Goal: Task Accomplishment & Management: Manage account settings

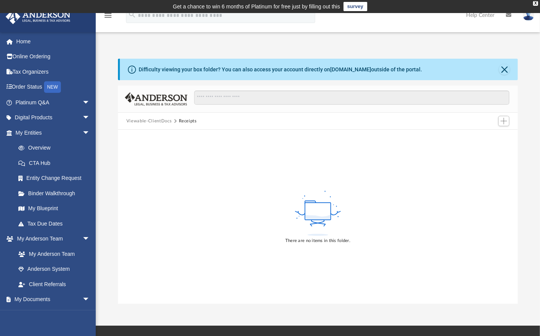
click at [162, 122] on button "Viewable-ClientDocs" at bounding box center [148, 121] width 45 height 7
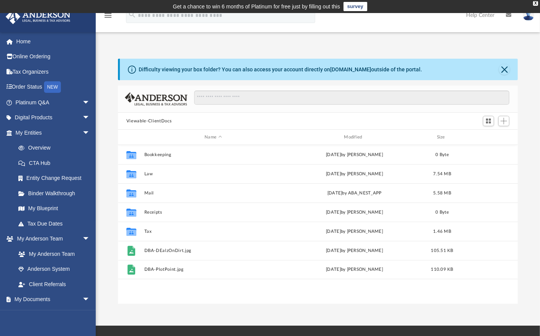
scroll to position [169, 394]
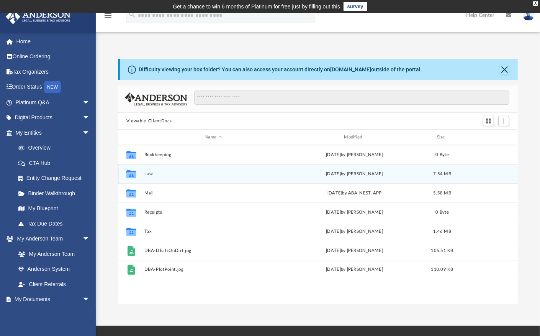
click at [152, 172] on button "Law" at bounding box center [213, 173] width 138 height 5
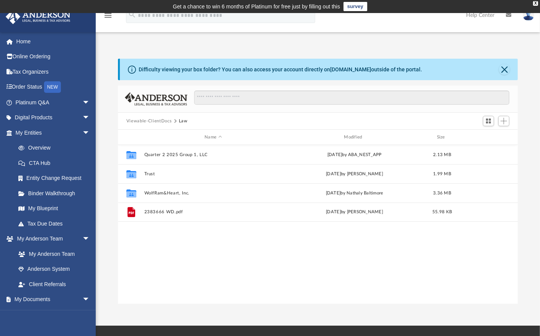
click at [146, 119] on button "Viewable-ClientDocs" at bounding box center [148, 121] width 45 height 7
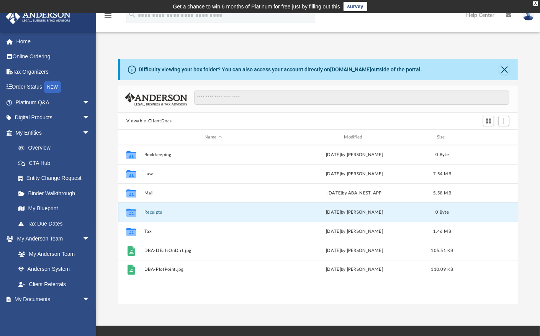
click at [157, 212] on button "Receipts" at bounding box center [213, 212] width 138 height 5
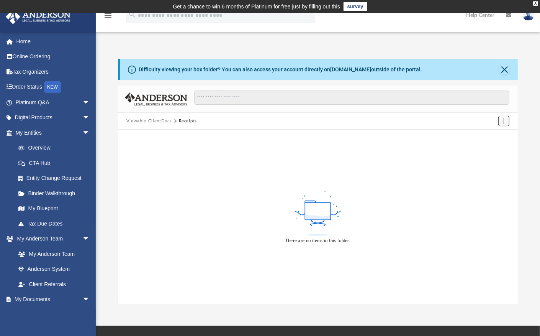
click at [500, 121] on button "Add" at bounding box center [503, 121] width 11 height 11
click at [490, 134] on li "Upload" at bounding box center [493, 136] width 25 height 8
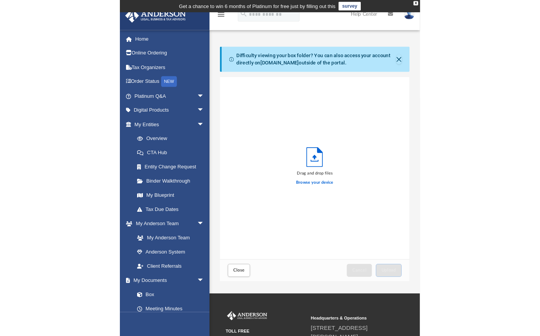
scroll to position [189, 197]
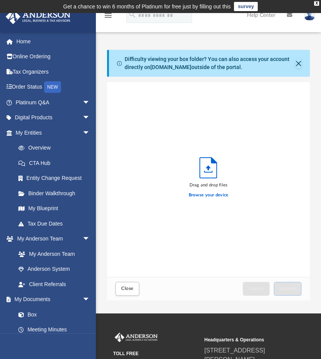
click at [209, 172] on polyline "Upload" at bounding box center [208, 171] width 8 height 1
click at [208, 195] on label "Browse your device" at bounding box center [209, 195] width 40 height 7
click at [0, 0] on input "Browse your device" at bounding box center [0, 0] width 0 height 0
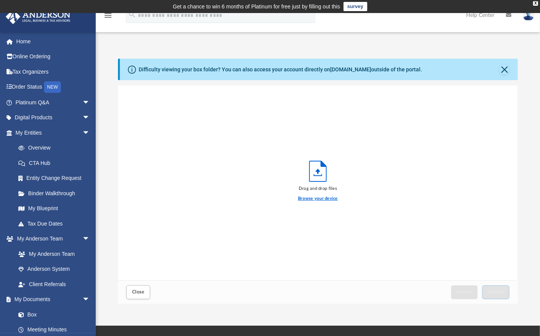
scroll to position [189, 394]
click at [502, 67] on button "Close" at bounding box center [504, 69] width 11 height 11
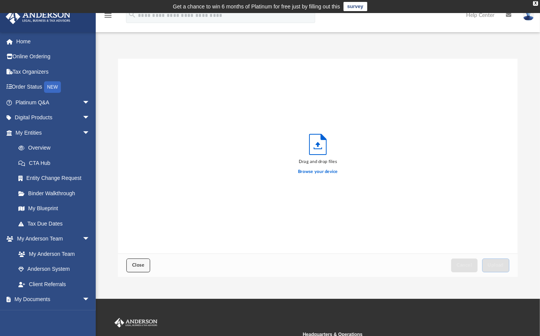
click at [143, 269] on button "Close" at bounding box center [138, 264] width 24 height 13
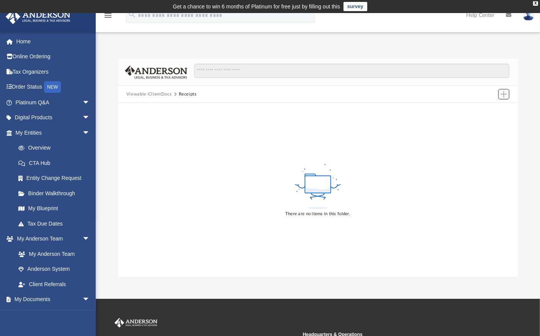
click at [504, 91] on span "Add" at bounding box center [504, 94] width 7 height 7
click at [486, 108] on li "Upload" at bounding box center [493, 109] width 25 height 8
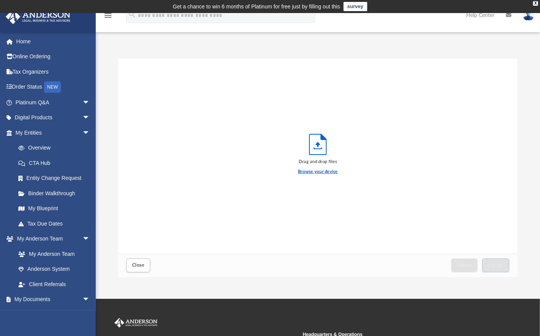
click at [305, 171] on label "Browse your device" at bounding box center [318, 171] width 40 height 7
click at [0, 0] on input "Browse your device" at bounding box center [0, 0] width 0 height 0
click at [315, 172] on label "Browse your device" at bounding box center [318, 171] width 40 height 7
click at [0, 0] on input "Browse your device" at bounding box center [0, 0] width 0 height 0
click at [457, 79] on div "Drag and drop files Browse your device" at bounding box center [318, 156] width 400 height 195
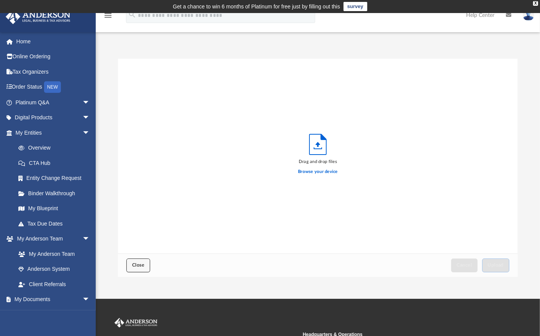
click at [135, 263] on span "Close" at bounding box center [138, 264] width 12 height 5
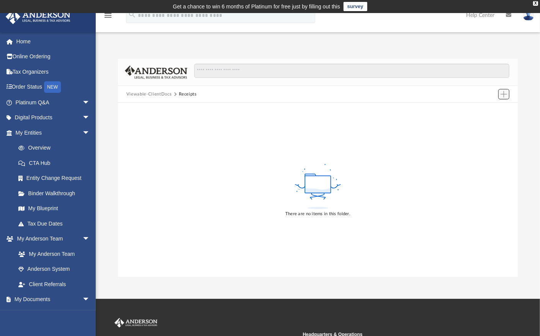
click at [505, 94] on span "Add" at bounding box center [504, 94] width 7 height 7
click at [485, 122] on li "New Folder" at bounding box center [493, 121] width 25 height 8
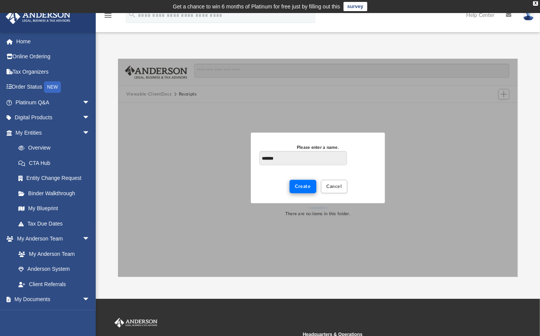
type input "*******"
click at [293, 187] on button "Create" at bounding box center [303, 185] width 27 height 13
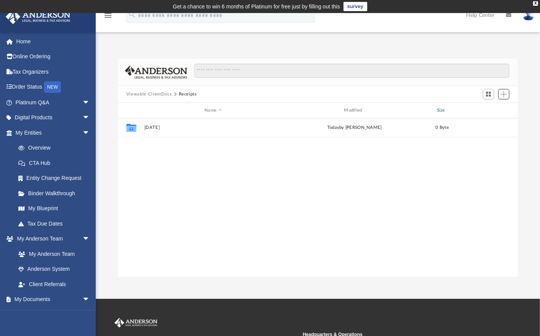
scroll to position [169, 394]
click at [506, 93] on span "Add" at bounding box center [504, 94] width 7 height 7
click at [484, 121] on li "New Folder" at bounding box center [493, 121] width 25 height 8
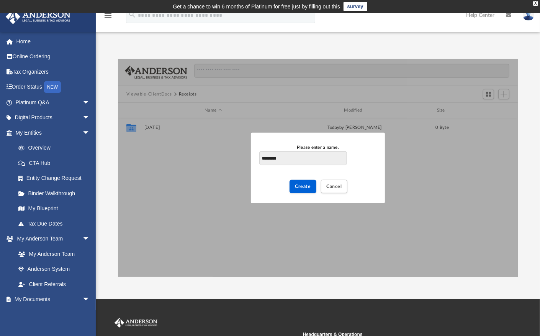
type input "*********"
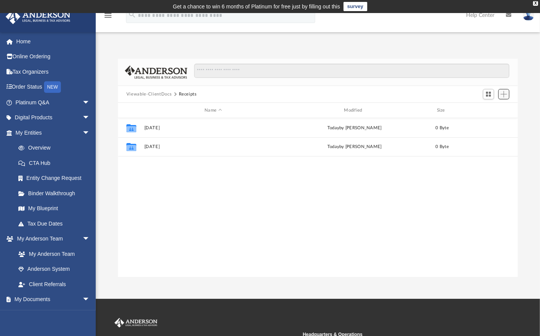
click at [505, 92] on span "Add" at bounding box center [504, 94] width 7 height 7
click at [491, 119] on li "New Folder" at bounding box center [493, 121] width 25 height 8
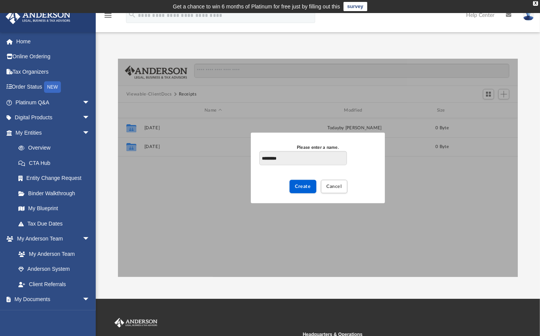
type input "*********"
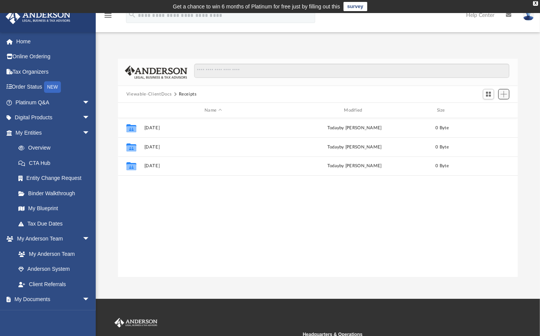
click at [508, 92] on button "Add" at bounding box center [503, 94] width 11 height 11
click at [483, 121] on li "New Folder" at bounding box center [493, 121] width 25 height 8
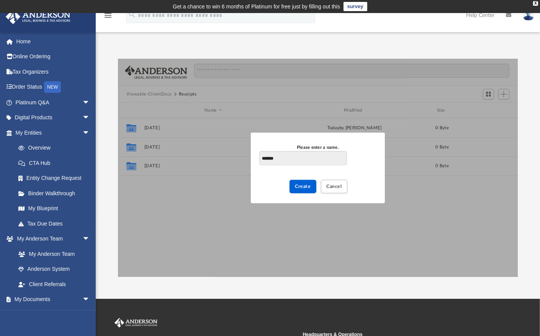
type input "*******"
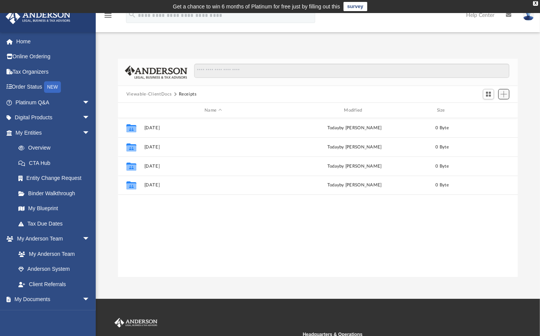
click at [503, 94] on span "Add" at bounding box center [504, 94] width 7 height 7
click at [488, 121] on li "New Folder" at bounding box center [493, 121] width 25 height 8
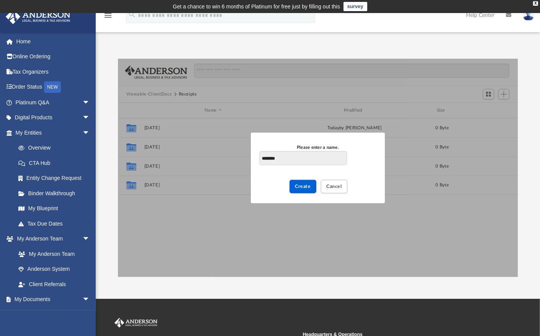
type input "********"
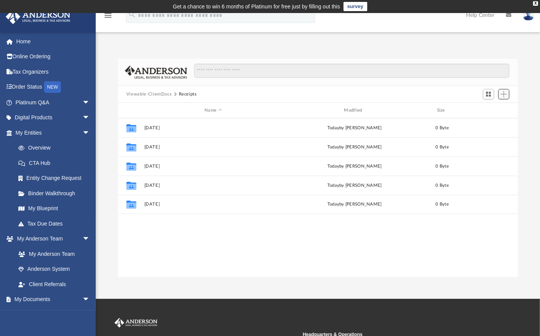
click at [502, 95] on span "Add" at bounding box center [504, 94] width 7 height 7
click at [487, 120] on li "New Folder" at bounding box center [493, 121] width 25 height 8
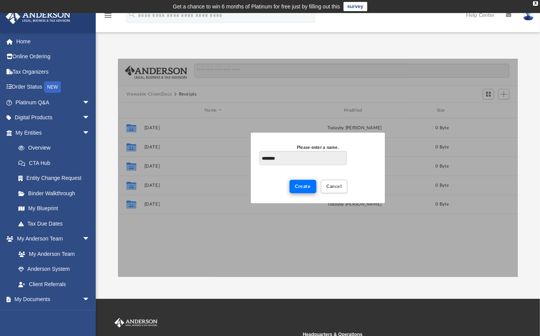
type input "********"
click at [306, 185] on span "Create" at bounding box center [303, 186] width 16 height 5
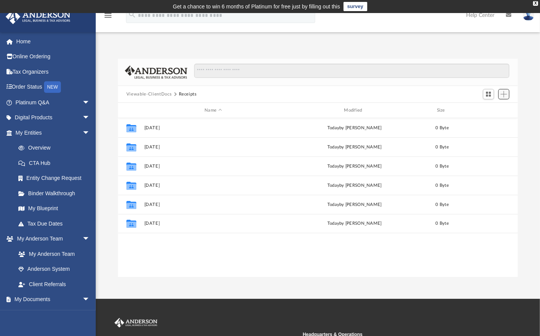
click at [503, 92] on span "Add" at bounding box center [504, 94] width 7 height 7
click at [485, 121] on li "New Folder" at bounding box center [493, 121] width 25 height 8
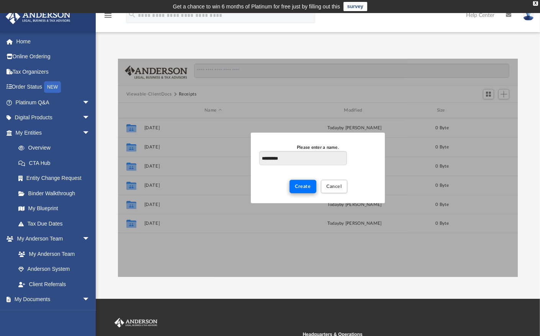
type input "**********"
click at [307, 186] on span "Create" at bounding box center [303, 186] width 16 height 5
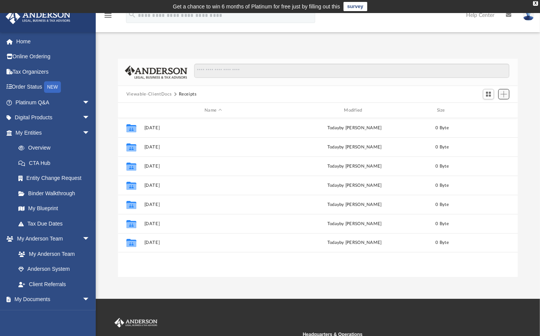
click at [504, 93] on span "Add" at bounding box center [504, 94] width 7 height 7
click at [498, 122] on li "New Folder" at bounding box center [493, 121] width 25 height 8
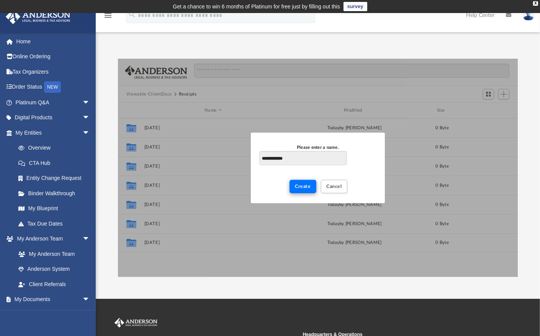
type input "**********"
click at [296, 185] on span "Create" at bounding box center [303, 186] width 16 height 5
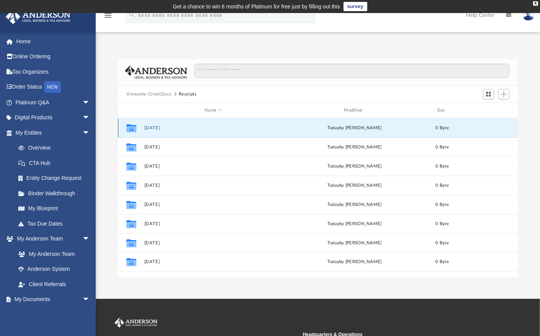
click at [156, 125] on button "[DATE]" at bounding box center [213, 127] width 138 height 5
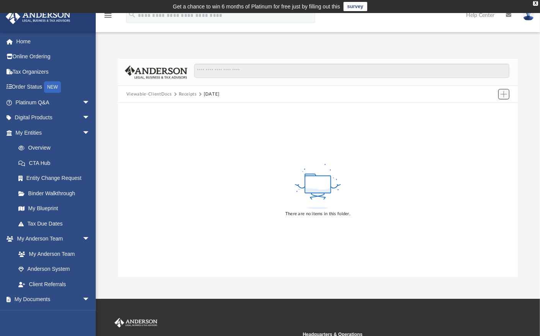
click at [502, 95] on span "Add" at bounding box center [504, 94] width 7 height 7
click at [488, 108] on li "Upload" at bounding box center [493, 109] width 25 height 8
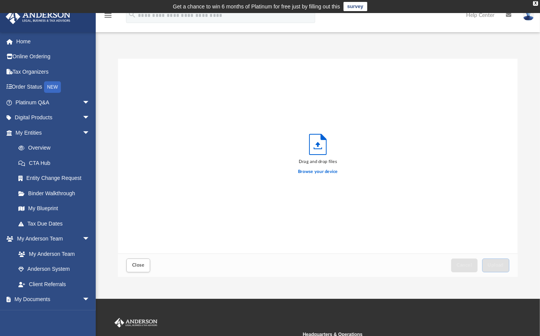
scroll to position [189, 394]
click at [313, 171] on label "Browse your device" at bounding box center [318, 171] width 40 height 7
click at [0, 0] on input "Browse your device" at bounding box center [0, 0] width 0 height 0
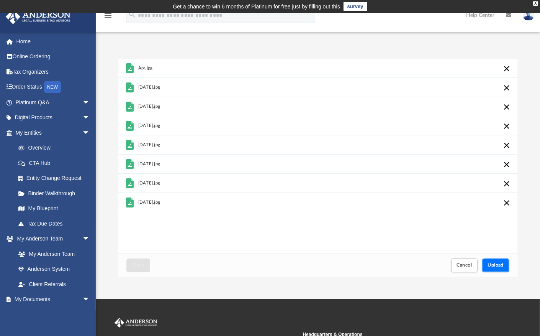
click at [490, 265] on span "Upload" at bounding box center [496, 264] width 16 height 5
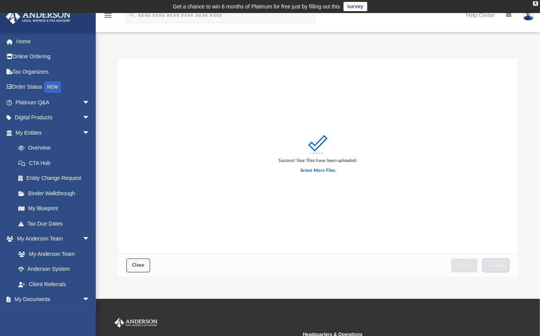
click at [133, 266] on span "Close" at bounding box center [138, 264] width 12 height 5
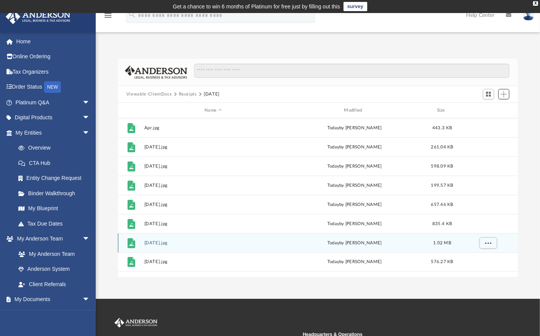
scroll to position [169, 394]
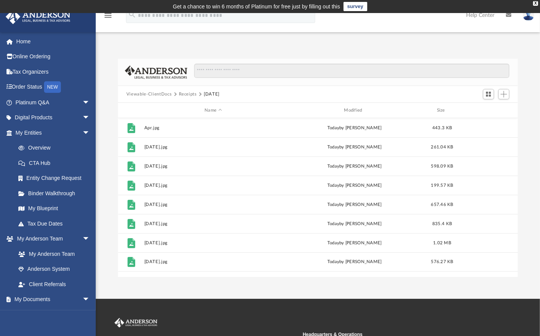
click at [189, 94] on button "Receipts" at bounding box center [188, 94] width 18 height 7
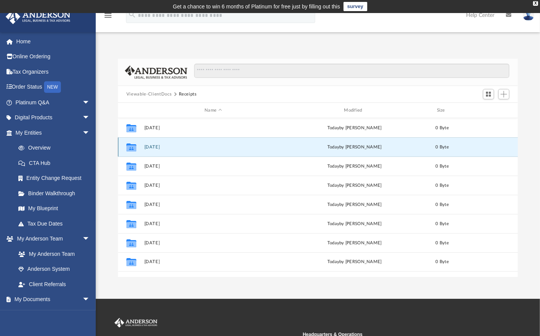
click at [150, 146] on button "[DATE]" at bounding box center [213, 146] width 138 height 5
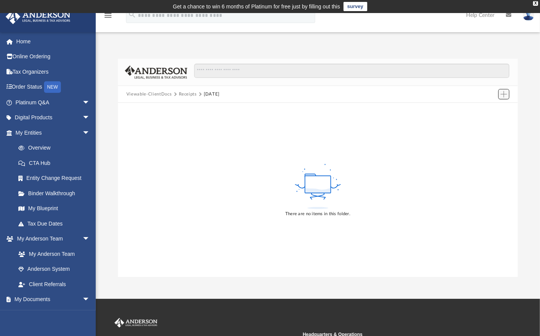
click at [503, 95] on span "Add" at bounding box center [504, 94] width 7 height 7
click at [489, 110] on li "Upload" at bounding box center [493, 109] width 25 height 8
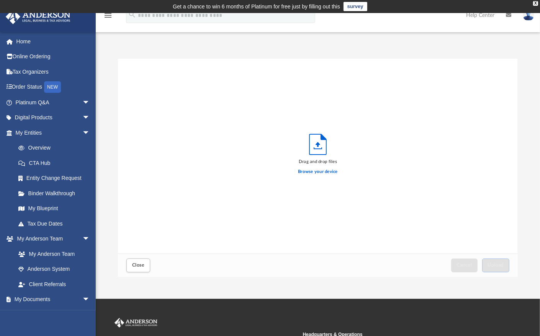
scroll to position [189, 394]
click at [306, 172] on label "Browse your device" at bounding box center [318, 171] width 40 height 7
click at [0, 0] on input "Browse your device" at bounding box center [0, 0] width 0 height 0
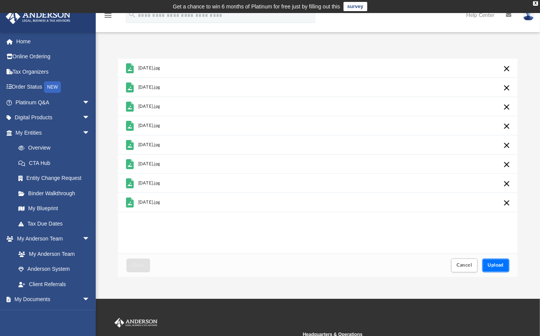
click at [497, 265] on span "Upload" at bounding box center [496, 264] width 16 height 5
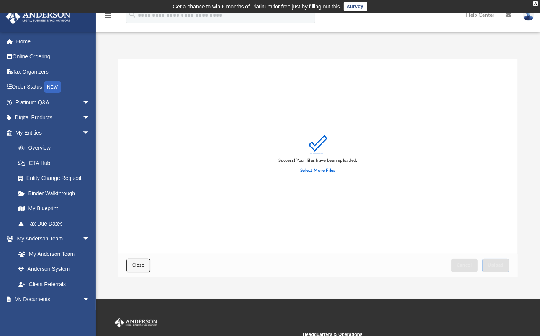
click at [133, 268] on button "Close" at bounding box center [138, 264] width 24 height 13
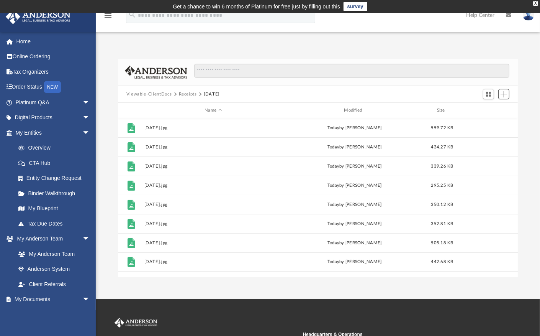
scroll to position [169, 394]
click at [183, 93] on button "Receipts" at bounding box center [188, 94] width 18 height 7
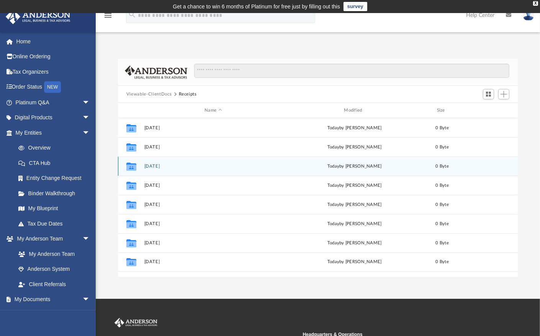
click at [154, 164] on button "[DATE]" at bounding box center [213, 166] width 138 height 5
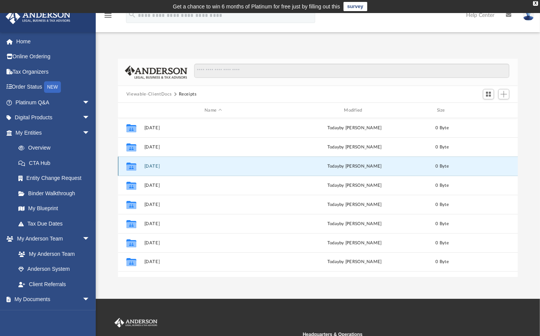
click at [154, 164] on button "[DATE]" at bounding box center [213, 166] width 138 height 5
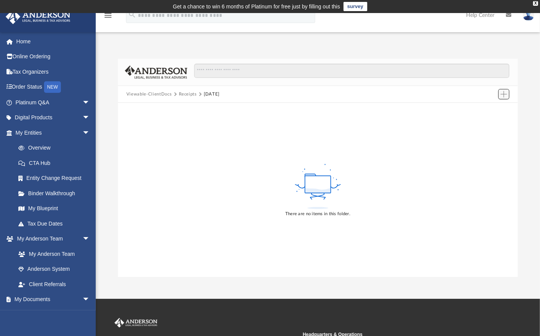
click at [506, 93] on span "Add" at bounding box center [504, 94] width 7 height 7
click at [490, 107] on li "Upload" at bounding box center [493, 109] width 25 height 8
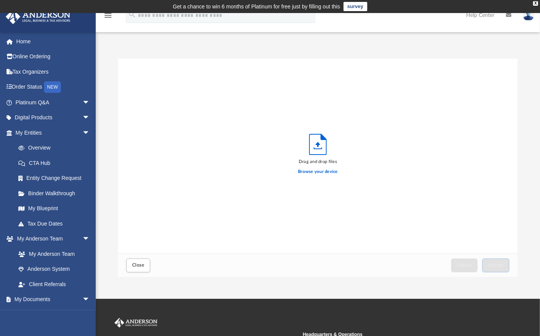
scroll to position [189, 394]
click at [305, 171] on label "Browse your device" at bounding box center [318, 171] width 40 height 7
click at [0, 0] on input "Browse your device" at bounding box center [0, 0] width 0 height 0
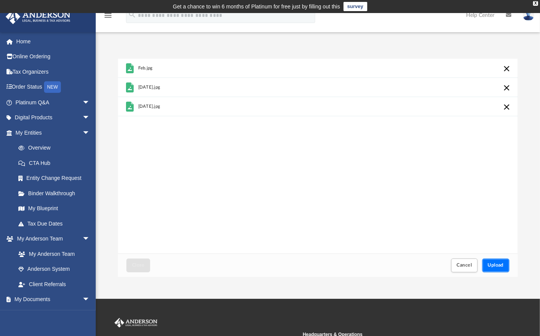
click at [489, 266] on span "Upload" at bounding box center [496, 264] width 16 height 5
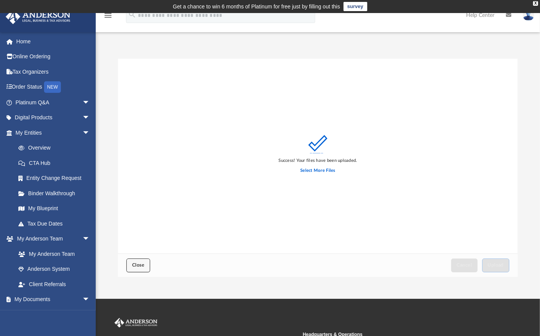
click at [139, 264] on span "Close" at bounding box center [138, 264] width 12 height 5
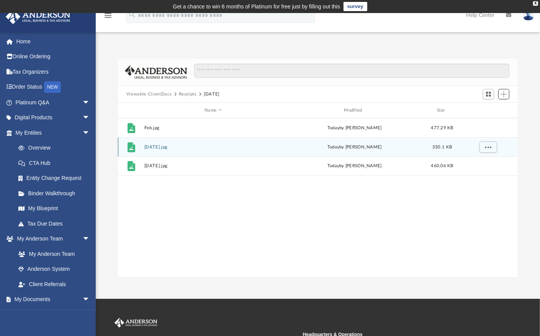
scroll to position [169, 394]
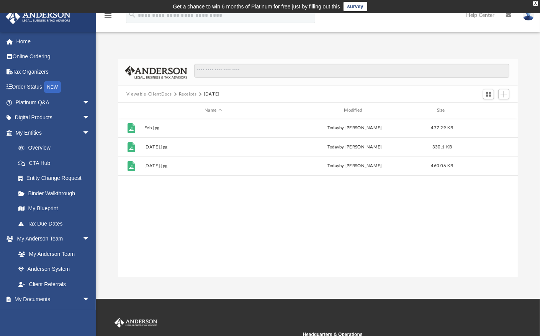
click at [185, 95] on button "Receipts" at bounding box center [188, 94] width 18 height 7
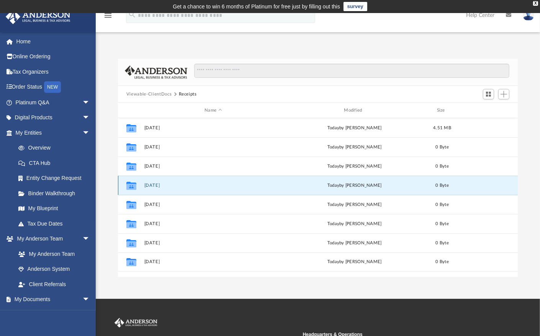
click at [155, 185] on button "[DATE]" at bounding box center [213, 185] width 138 height 5
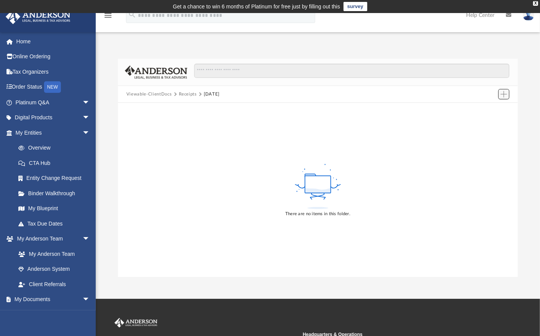
click at [499, 95] on button "Add" at bounding box center [503, 94] width 11 height 11
click at [487, 109] on li "Upload" at bounding box center [493, 109] width 25 height 8
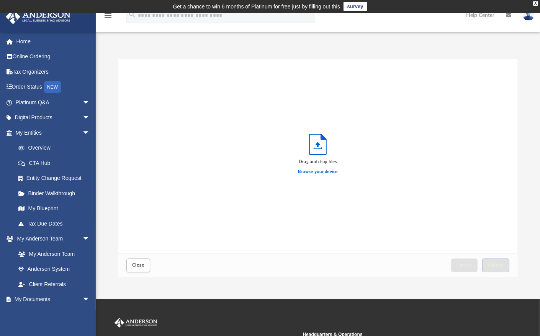
scroll to position [189, 394]
click at [311, 172] on label "Browse your device" at bounding box center [318, 171] width 40 height 7
click at [0, 0] on input "Browse your device" at bounding box center [0, 0] width 0 height 0
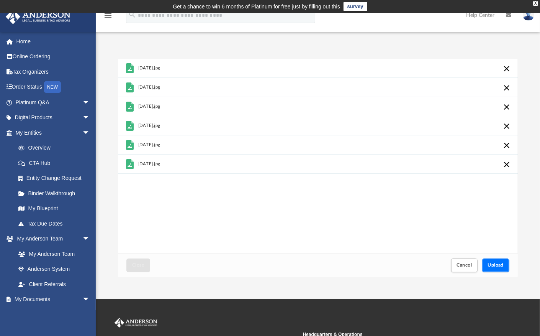
click at [504, 263] on span "Upload" at bounding box center [496, 264] width 16 height 5
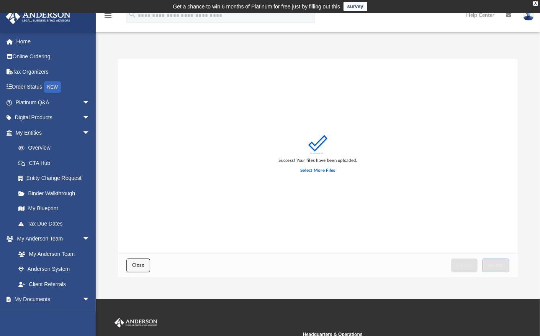
click at [134, 264] on span "Close" at bounding box center [138, 264] width 12 height 5
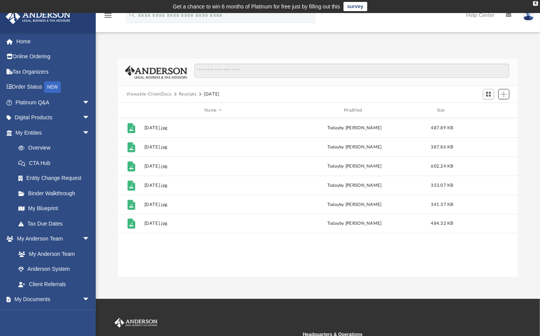
scroll to position [169, 394]
click at [185, 95] on button "Receipts" at bounding box center [188, 94] width 18 height 7
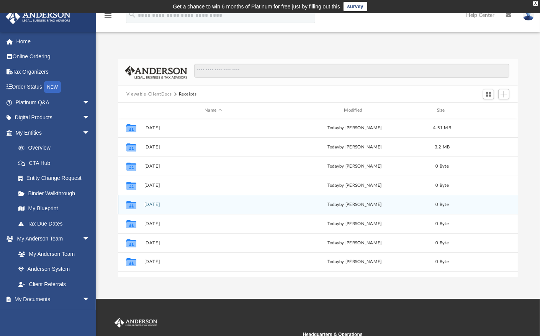
click at [148, 203] on button "[DATE]" at bounding box center [213, 204] width 138 height 5
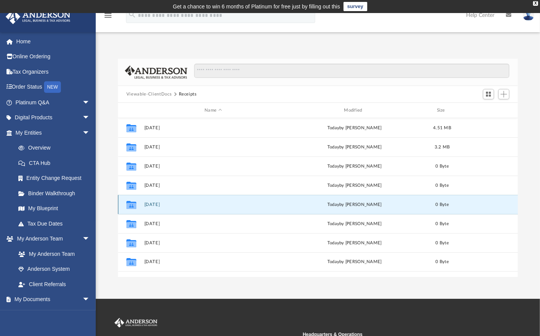
click at [148, 203] on button "[DATE]" at bounding box center [213, 204] width 138 height 5
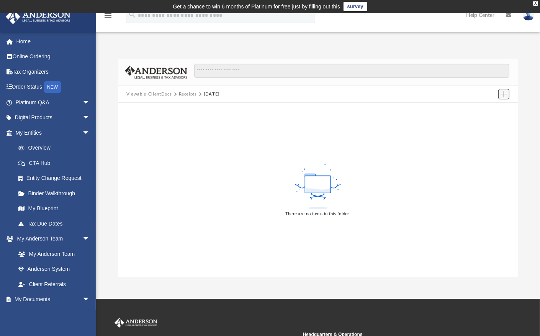
click at [502, 95] on span "Add" at bounding box center [504, 94] width 7 height 7
click at [489, 112] on li "Upload" at bounding box center [493, 109] width 25 height 8
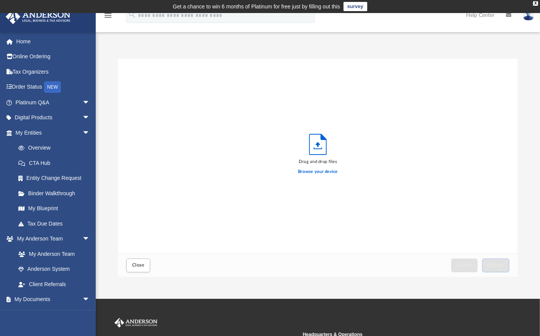
scroll to position [189, 394]
click at [321, 170] on label "Browse your device" at bounding box center [318, 171] width 40 height 7
click at [0, 0] on input "Browse your device" at bounding box center [0, 0] width 0 height 0
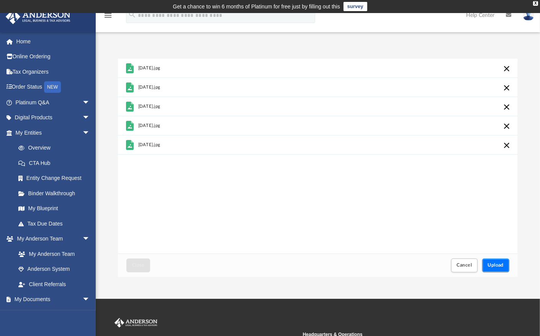
click at [497, 261] on button "Upload" at bounding box center [496, 264] width 28 height 13
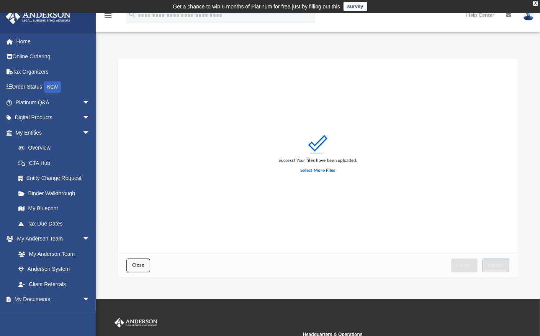
click at [133, 265] on span "Close" at bounding box center [138, 264] width 12 height 5
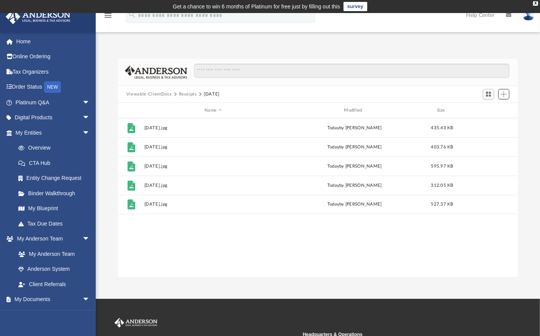
scroll to position [169, 394]
click at [188, 94] on button "Receipts" at bounding box center [188, 94] width 18 height 7
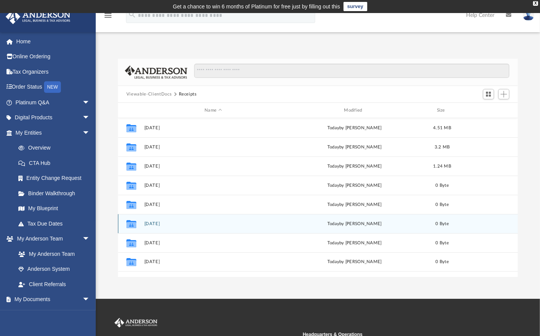
click at [152, 221] on button "[DATE]" at bounding box center [213, 223] width 138 height 5
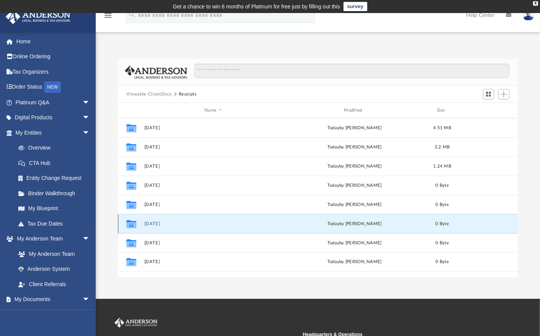
click at [152, 221] on button "[DATE]" at bounding box center [213, 223] width 138 height 5
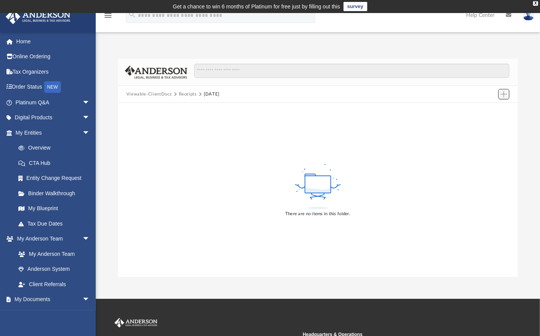
click at [506, 95] on span "Add" at bounding box center [504, 94] width 7 height 7
click at [486, 108] on li "Upload" at bounding box center [493, 109] width 25 height 8
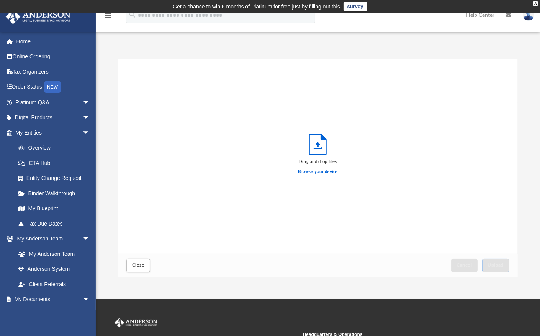
scroll to position [189, 394]
click at [310, 171] on label "Browse your device" at bounding box center [318, 171] width 40 height 7
click at [0, 0] on input "Browse your device" at bounding box center [0, 0] width 0 height 0
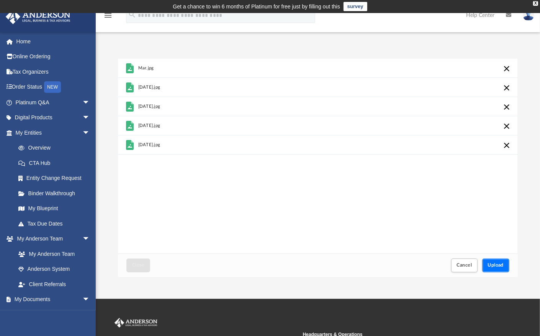
click at [495, 261] on button "Upload" at bounding box center [496, 264] width 28 height 13
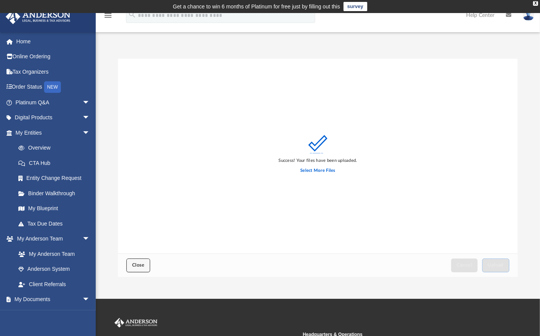
click at [130, 265] on button "Close" at bounding box center [138, 264] width 24 height 13
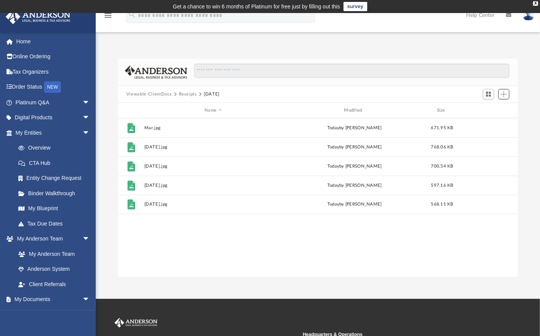
scroll to position [169, 394]
click at [189, 93] on button "Receipts" at bounding box center [188, 94] width 18 height 7
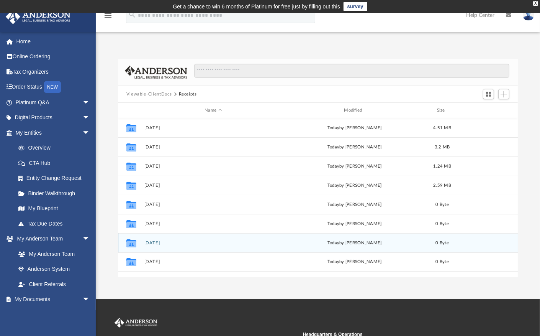
click at [149, 244] on button "[DATE]" at bounding box center [213, 242] width 138 height 5
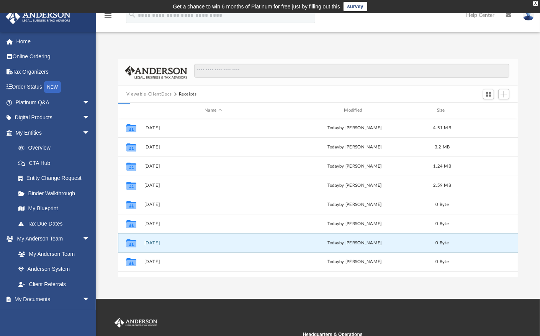
click at [149, 244] on button "[DATE]" at bounding box center [213, 242] width 138 height 5
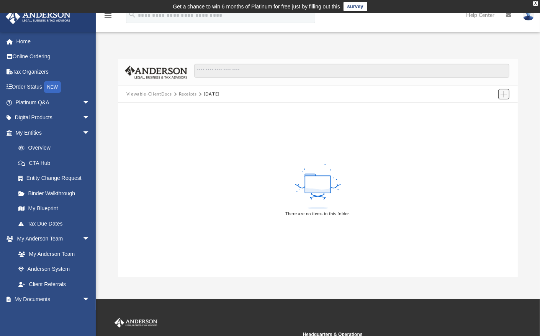
click at [503, 94] on span "Add" at bounding box center [504, 94] width 7 height 7
click at [490, 109] on li "Upload" at bounding box center [493, 109] width 25 height 8
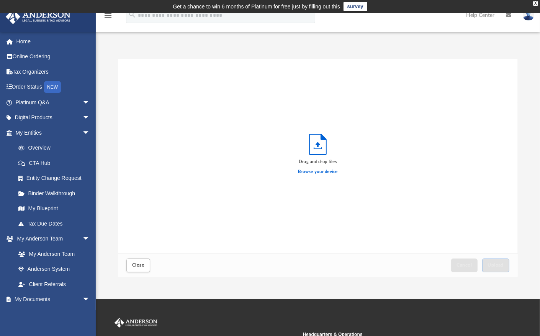
scroll to position [189, 394]
click at [318, 171] on label "Browse your device" at bounding box center [318, 171] width 40 height 7
click at [0, 0] on input "Browse your device" at bounding box center [0, 0] width 0 height 0
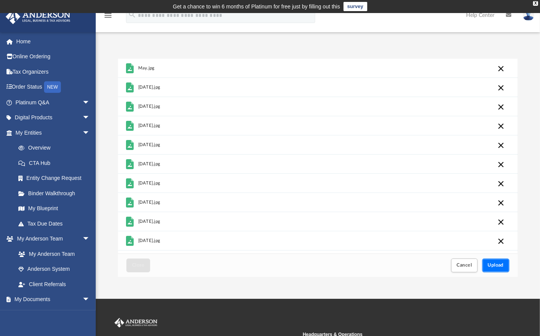
click at [490, 264] on span "Upload" at bounding box center [496, 264] width 16 height 5
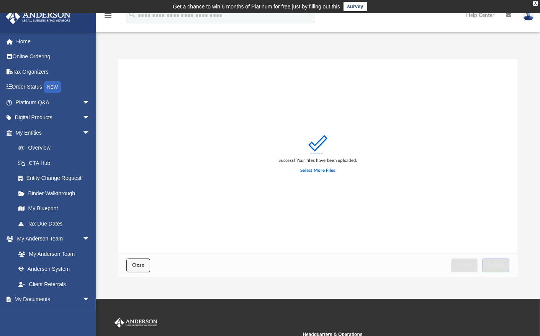
click at [142, 263] on span "Close" at bounding box center [138, 264] width 12 height 5
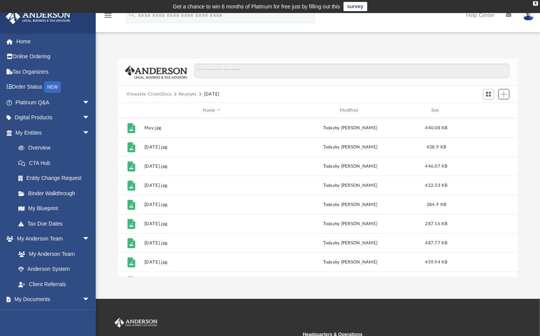
scroll to position [169, 394]
click at [185, 95] on button "Receipts" at bounding box center [188, 94] width 18 height 7
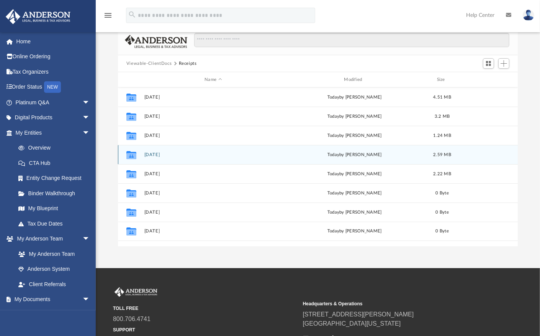
scroll to position [38, 0]
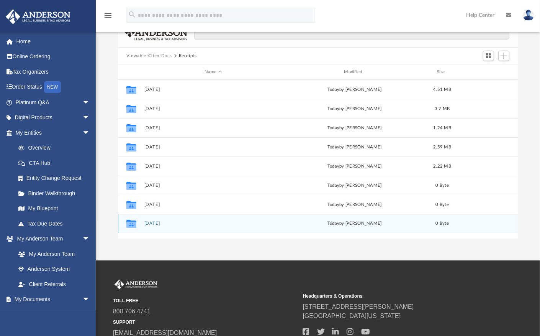
click at [154, 224] on button "[DATE]" at bounding box center [213, 223] width 138 height 5
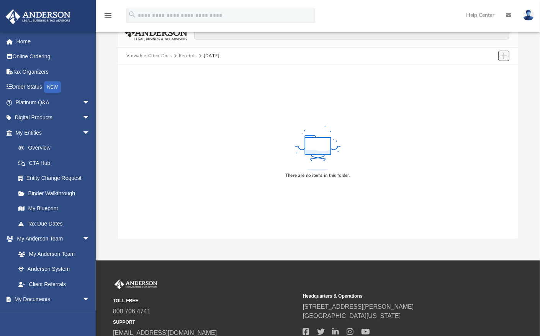
click at [506, 53] on span "Add" at bounding box center [504, 55] width 7 height 7
click at [492, 71] on li "Upload" at bounding box center [493, 71] width 25 height 8
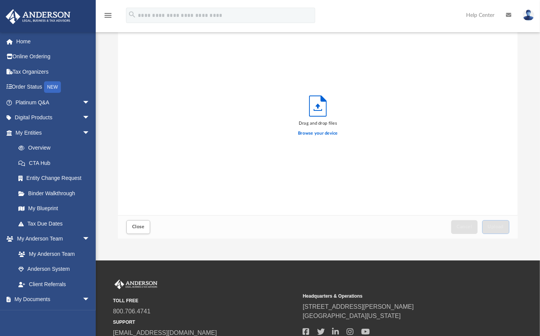
scroll to position [189, 394]
click at [310, 133] on label "Browse your device" at bounding box center [318, 133] width 40 height 7
click at [0, 0] on input "Browse your device" at bounding box center [0, 0] width 0 height 0
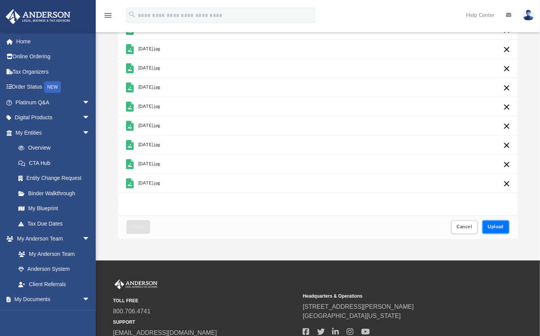
click at [507, 226] on button "Upload" at bounding box center [496, 226] width 28 height 13
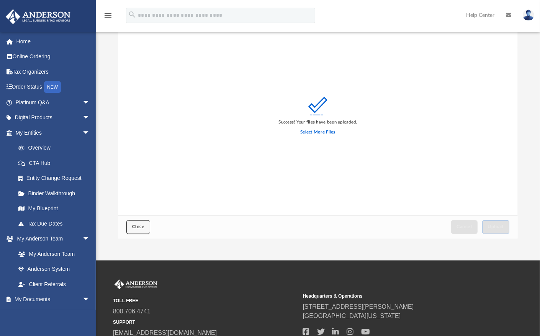
click at [129, 227] on button "Close" at bounding box center [138, 226] width 24 height 13
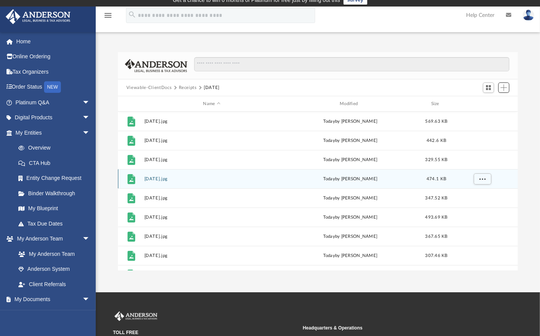
scroll to position [0, 0]
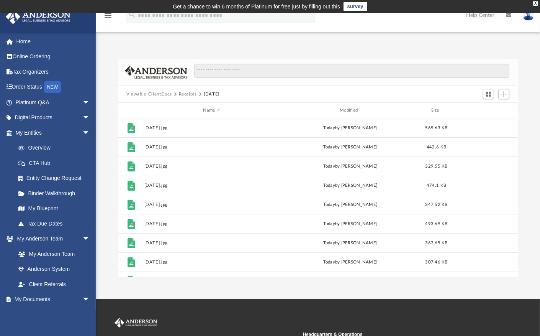
click at [187, 93] on button "Receipts" at bounding box center [188, 94] width 18 height 7
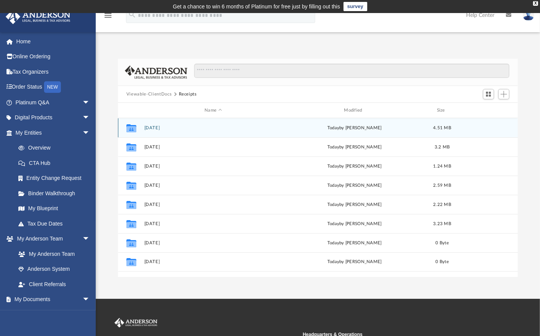
click at [149, 127] on button "[DATE]" at bounding box center [213, 127] width 138 height 5
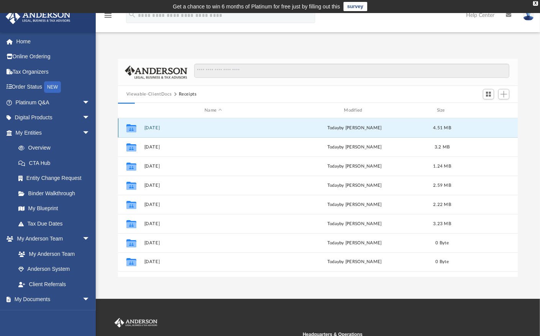
click at [149, 127] on button "[DATE]" at bounding box center [213, 127] width 138 height 5
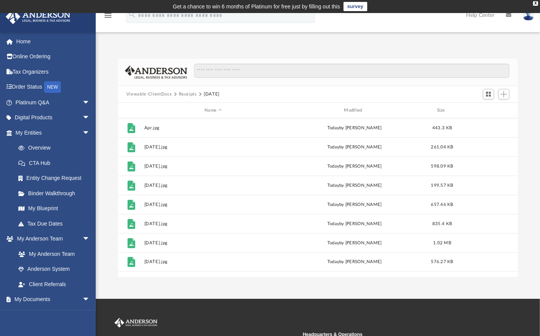
click at [186, 92] on button "Receipts" at bounding box center [188, 94] width 18 height 7
click at [185, 93] on button "Receipts" at bounding box center [188, 94] width 18 height 7
click at [146, 94] on button "Viewable-ClientDocs" at bounding box center [148, 94] width 45 height 7
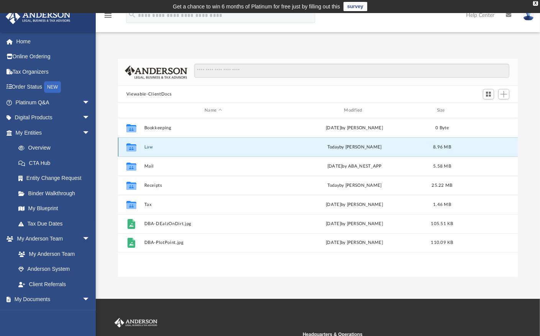
click at [147, 146] on button "Law" at bounding box center [213, 146] width 138 height 5
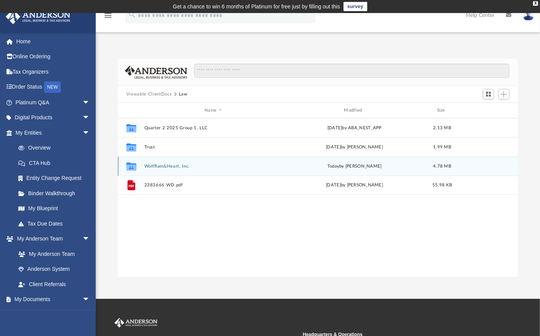
click at [169, 167] on button "WolfRam&Heart, Inc." at bounding box center [213, 166] width 138 height 5
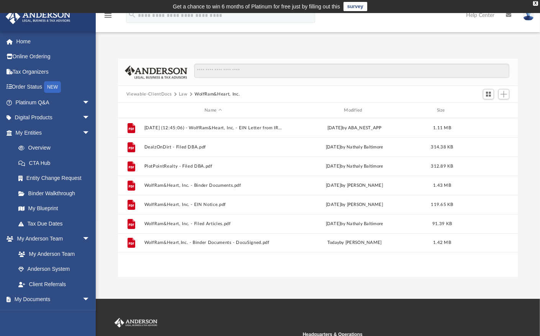
click at [181, 94] on button "Law" at bounding box center [183, 94] width 9 height 7
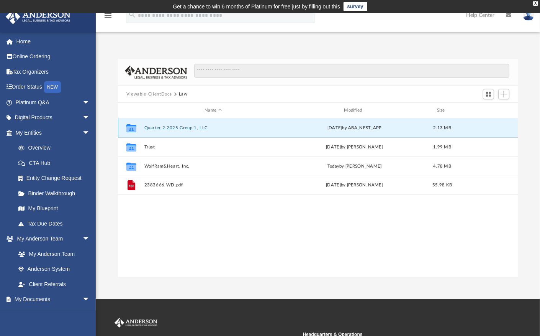
click at [175, 130] on button "Quarter 2 2025 Group 1, LLC" at bounding box center [213, 127] width 138 height 5
